Goal: Information Seeking & Learning: Find specific fact

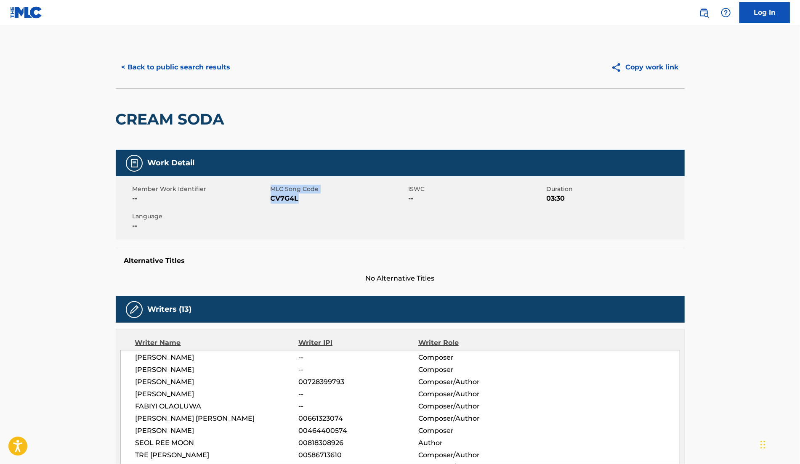
drag, startPoint x: 269, startPoint y: 196, endPoint x: 302, endPoint y: 199, distance: 33.8
click at [302, 199] on div "Member Work Identifier -- MLC Song Code CV7G4L ISWC -- Duration 03:30 Language …" at bounding box center [400, 207] width 569 height 63
click at [301, 199] on span "CV7G4L" at bounding box center [338, 199] width 136 height 10
drag, startPoint x: 270, startPoint y: 199, endPoint x: 308, endPoint y: 199, distance: 37.4
click at [308, 199] on span "CV7G4L" at bounding box center [338, 199] width 136 height 10
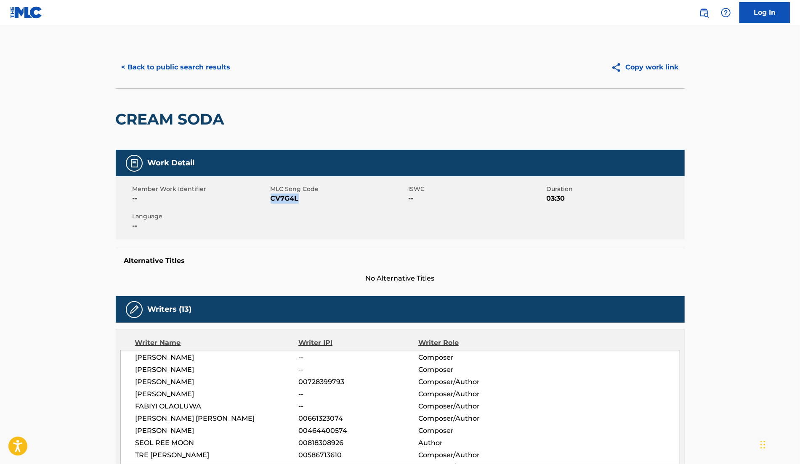
copy span "CV7G4L"
click at [217, 68] on button "< Back to public search results" at bounding box center [176, 67] width 121 height 21
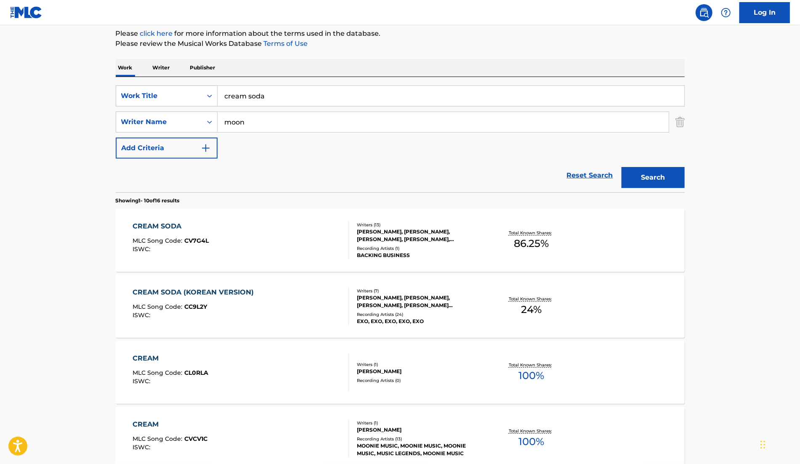
click at [371, 292] on div "Writers ( 7 )" at bounding box center [420, 291] width 127 height 6
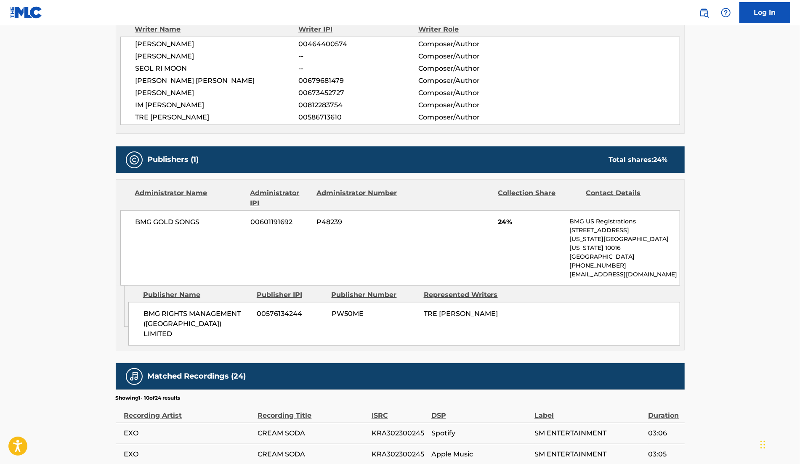
scroll to position [440, 0]
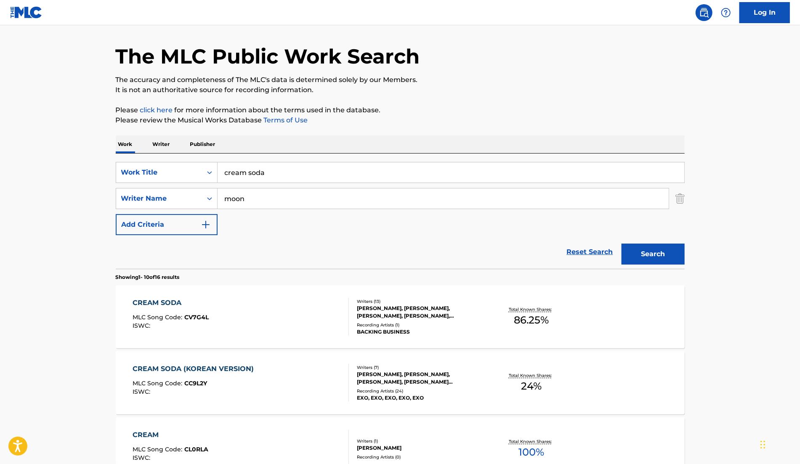
scroll to position [34, 0]
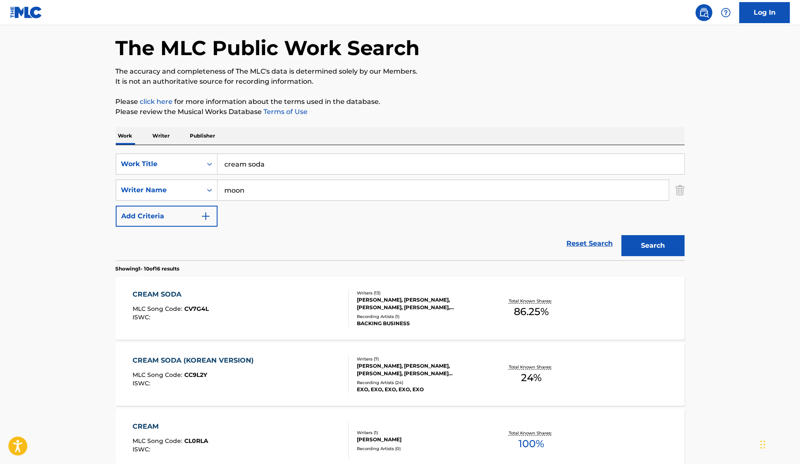
click at [410, 308] on div "[PERSON_NAME], [PERSON_NAME], [PERSON_NAME], [PERSON_NAME], [PERSON_NAME], [PER…" at bounding box center [420, 303] width 127 height 15
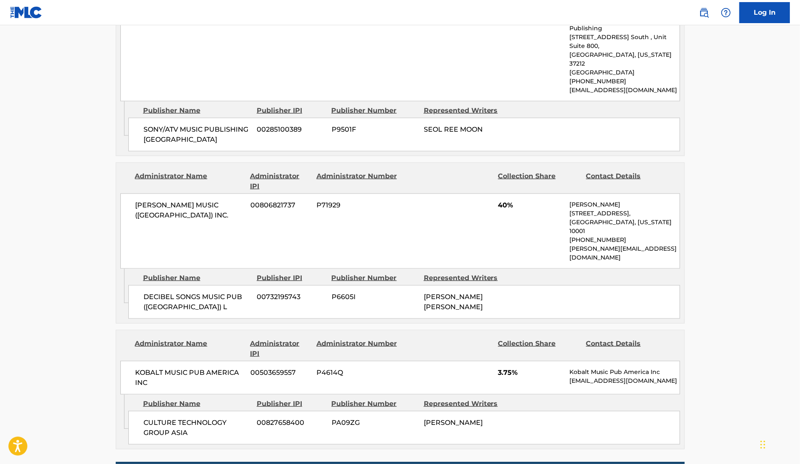
scroll to position [822, 0]
